Goal: Task Accomplishment & Management: Manage account settings

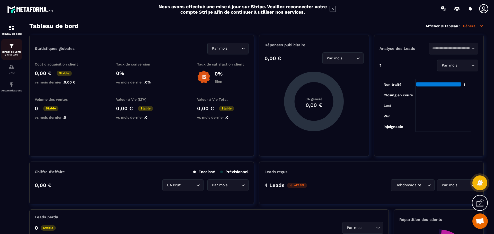
click at [12, 47] on img at bounding box center [11, 46] width 6 height 6
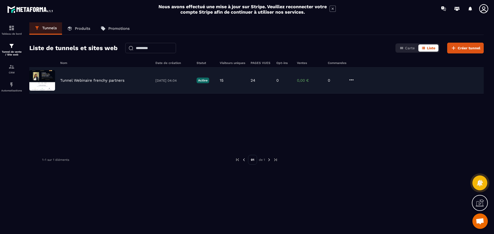
click at [94, 72] on div "Tunnel Webinaire frenchy partners [DATE] 04:04 Active 15 24 0 0,00 € 0" at bounding box center [256, 81] width 454 height 26
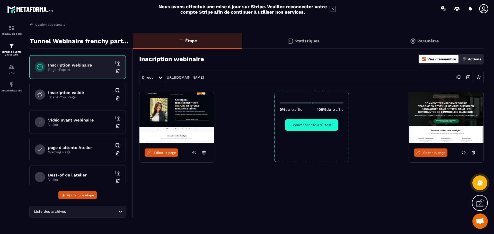
click at [438, 37] on div "Paramètre" at bounding box center [423, 40] width 119 height 15
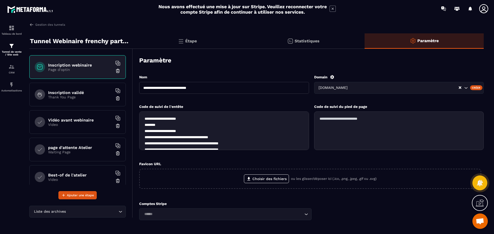
scroll to position [26, 0]
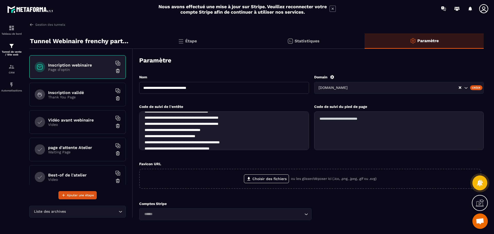
click at [370, 124] on textarea at bounding box center [399, 131] width 170 height 39
click at [376, 120] on textarea at bounding box center [399, 131] width 170 height 39
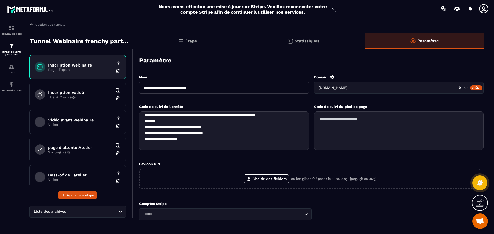
scroll to position [204, 0]
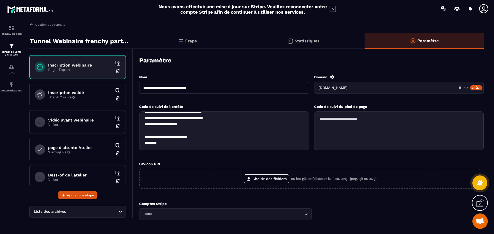
drag, startPoint x: 171, startPoint y: 137, endPoint x: 198, endPoint y: 137, distance: 27.3
click at [198, 137] on textarea at bounding box center [224, 131] width 170 height 39
drag, startPoint x: 171, startPoint y: 146, endPoint x: 195, endPoint y: 120, distance: 35.7
click at [195, 120] on textarea at bounding box center [224, 131] width 170 height 39
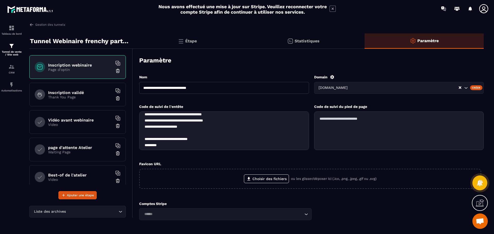
scroll to position [153, 0]
click at [172, 121] on textarea at bounding box center [224, 131] width 170 height 39
drag, startPoint x: 172, startPoint y: 121, endPoint x: 194, endPoint y: 121, distance: 22.1
click at [194, 121] on textarea at bounding box center [224, 131] width 170 height 39
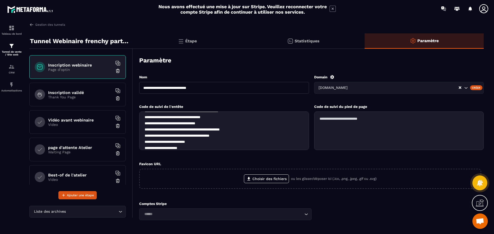
scroll to position [50, 0]
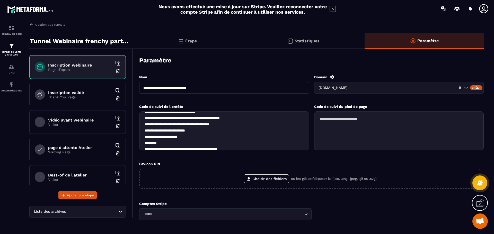
click at [188, 130] on textarea at bounding box center [224, 131] width 170 height 39
